Goal: Find contact information: Find contact information

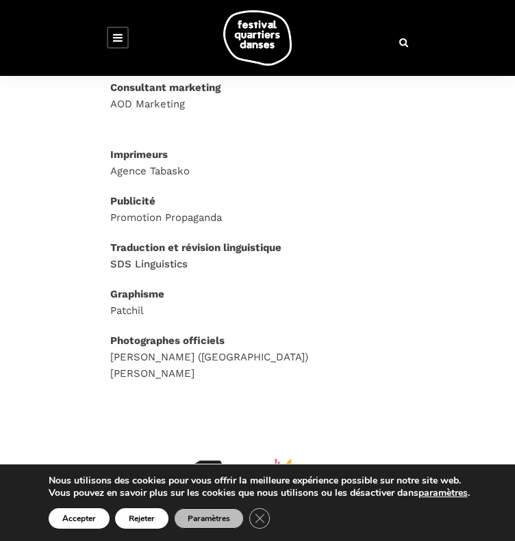
scroll to position [1165, 0]
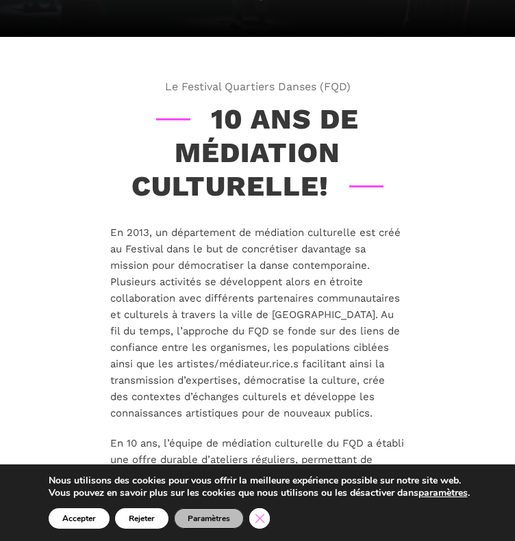
click at [270, 510] on icon "Close GDPR Cookie Banner" at bounding box center [259, 518] width 21 height 17
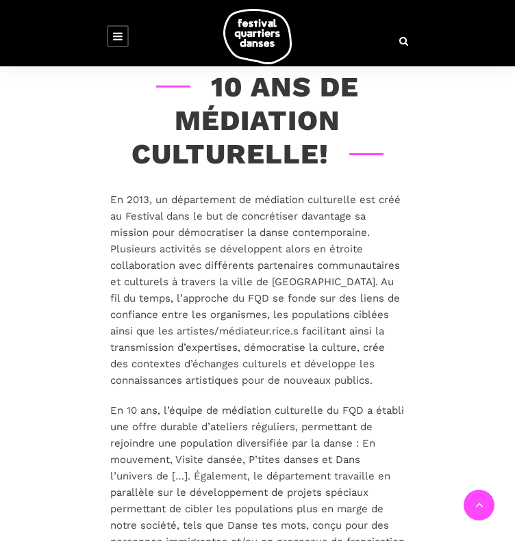
scroll to position [236, 0]
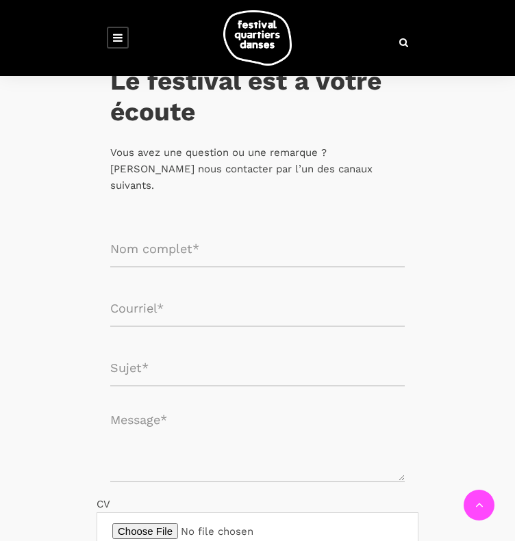
scroll to position [229, 0]
